Goal: Navigation & Orientation: Find specific page/section

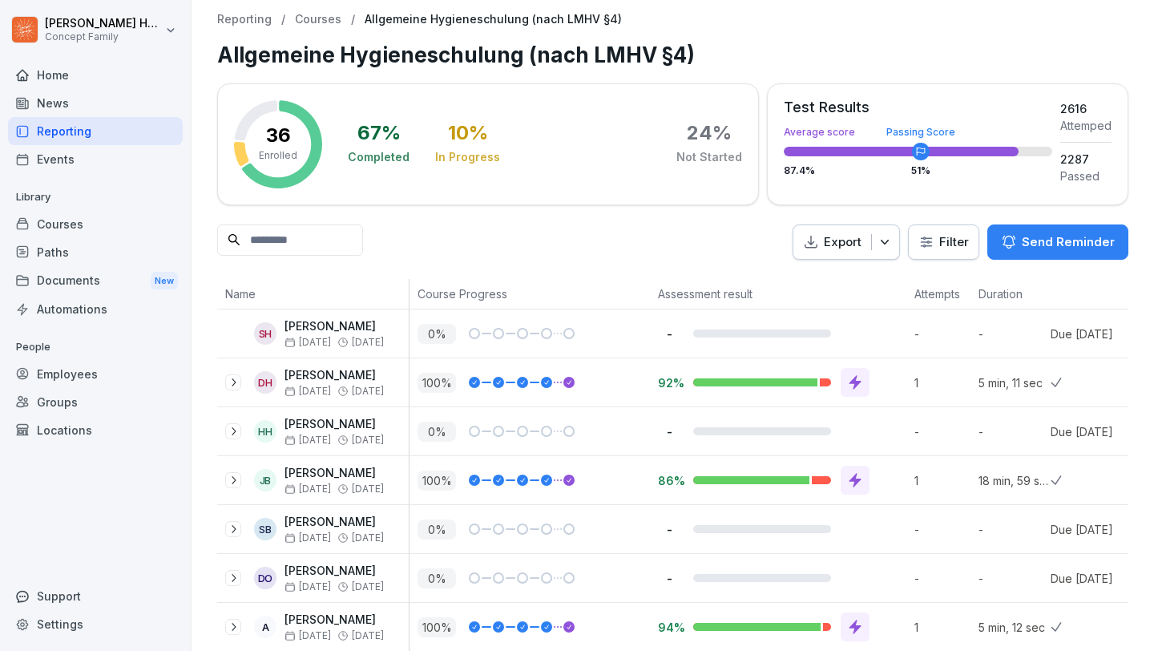
scroll to position [609, 0]
click at [63, 226] on div "Courses" at bounding box center [95, 224] width 175 height 28
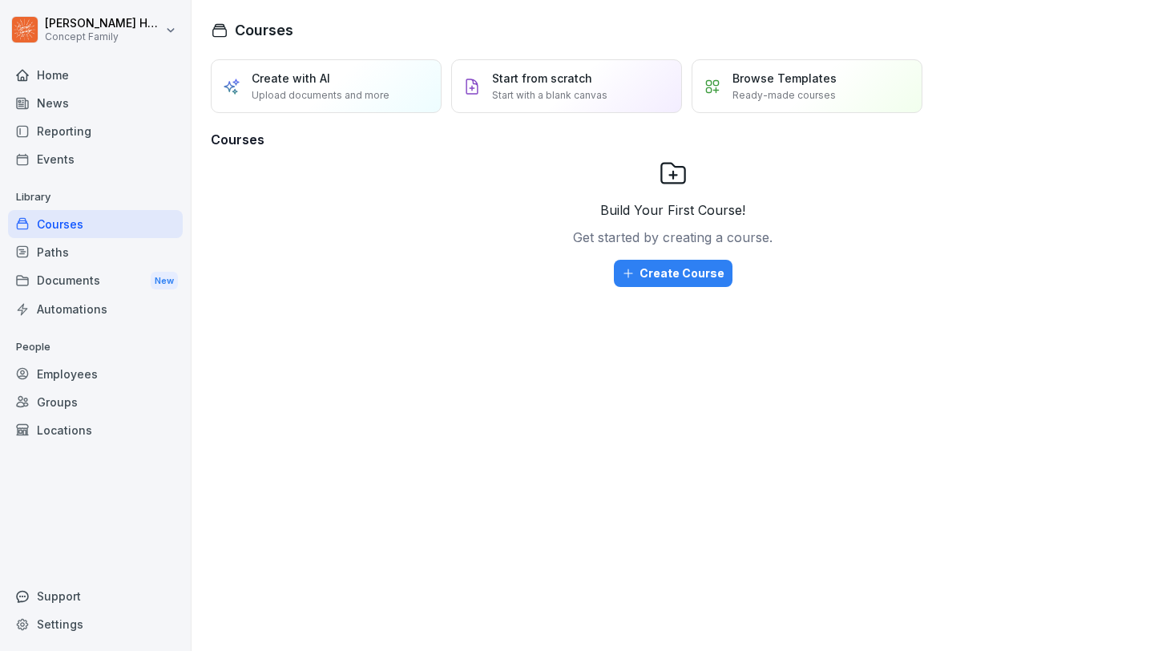
click at [743, 97] on p "Ready-made courses" at bounding box center [784, 95] width 103 height 14
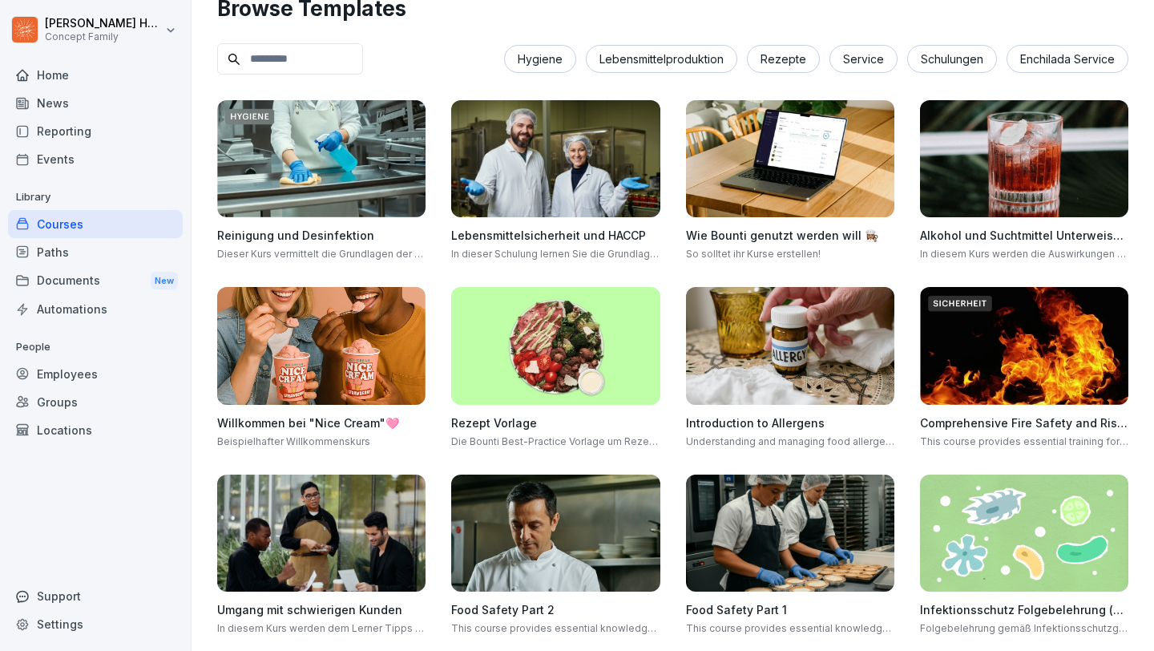
scroll to position [16, 0]
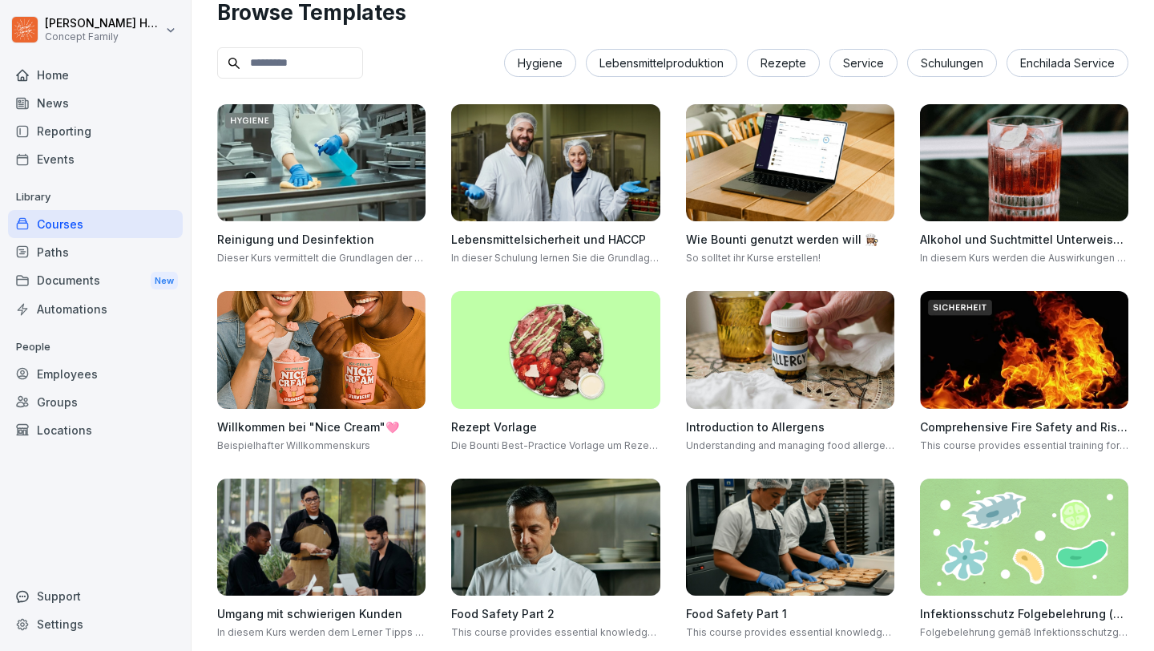
click at [612, 335] on img at bounding box center [555, 349] width 208 height 117
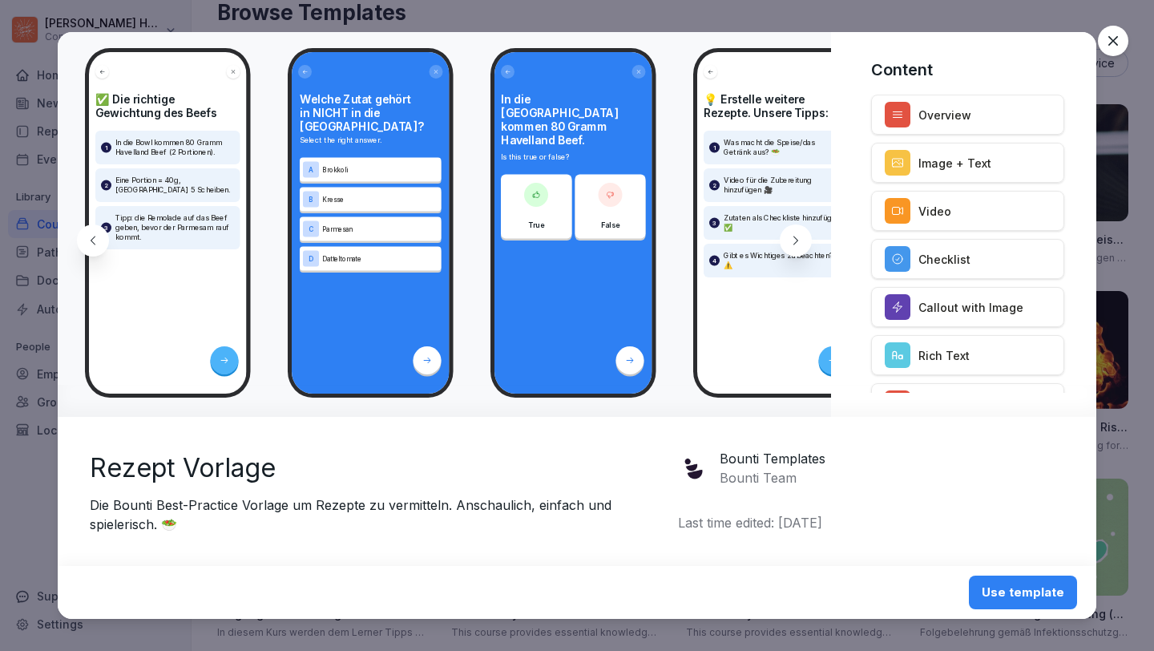
scroll to position [0, 1408]
